Goal: Find specific page/section: Find specific page/section

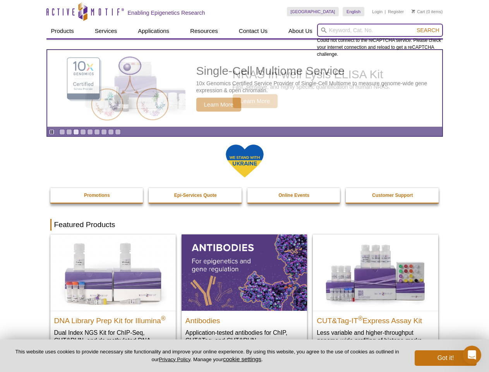
click at [380, 30] on input "search" at bounding box center [380, 30] width 126 height 13
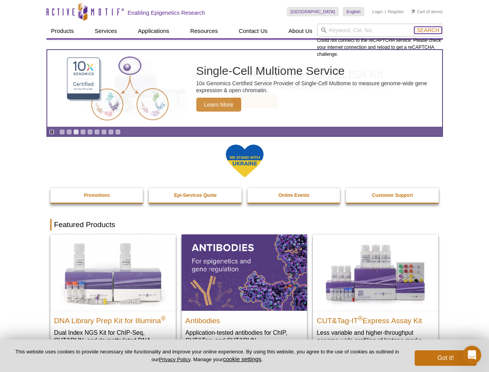
click at [428, 30] on span "Search" at bounding box center [428, 30] width 22 height 6
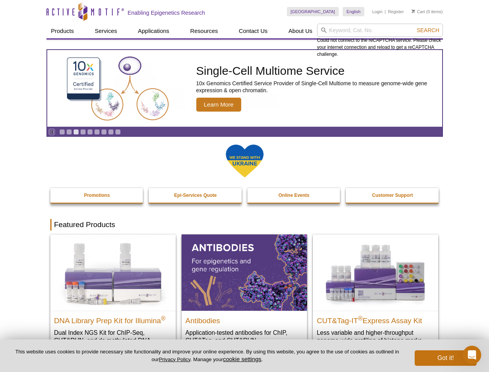
click at [52, 132] on icon "Pause" at bounding box center [51, 131] width 5 height 5
click at [62, 132] on link "Go to slide 1" at bounding box center [62, 132] width 6 height 6
click at [69, 132] on link "Go to slide 2" at bounding box center [69, 132] width 6 height 6
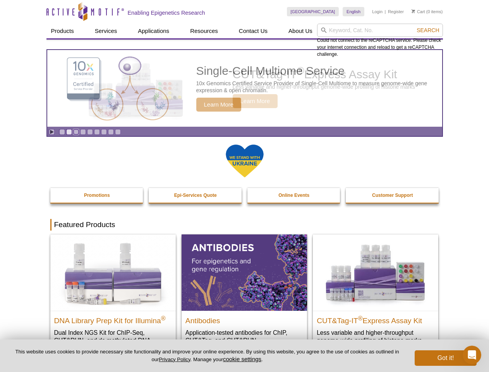
click at [76, 132] on link "Go to slide 3" at bounding box center [76, 132] width 6 height 6
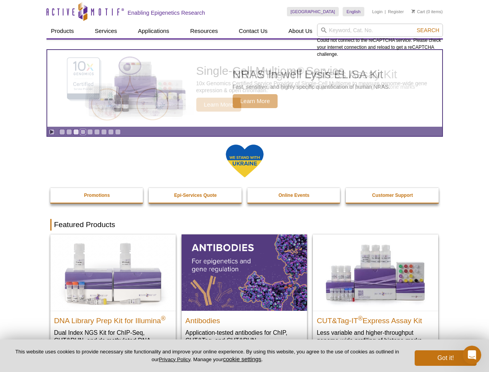
click at [83, 132] on link "Go to slide 4" at bounding box center [83, 132] width 6 height 6
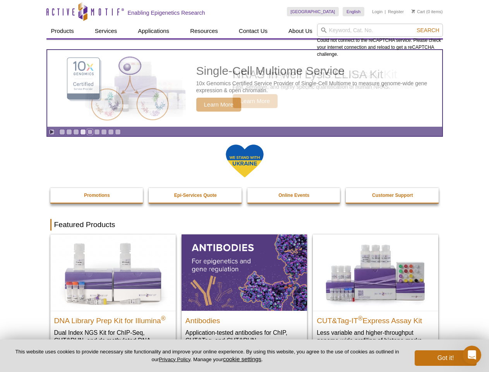
click at [90, 132] on link "Go to slide 5" at bounding box center [90, 132] width 6 height 6
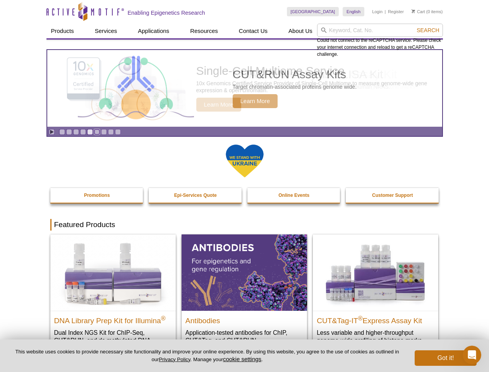
click at [97, 132] on link "Go to slide 6" at bounding box center [97, 132] width 6 height 6
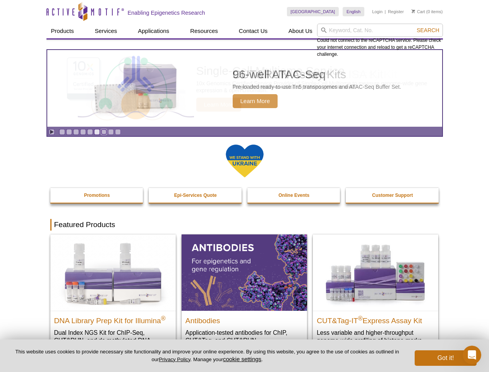
click at [104, 132] on link "Go to slide 7" at bounding box center [104, 132] width 6 height 6
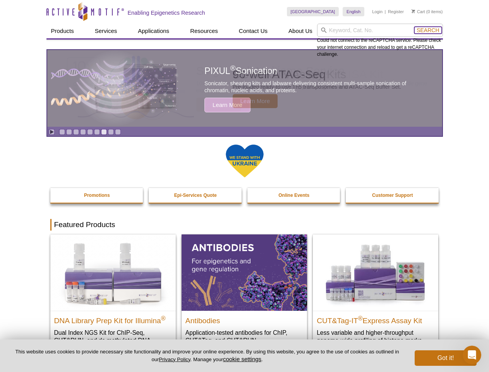
click at [428, 30] on span "Search" at bounding box center [428, 30] width 22 height 6
